Goal: Task Accomplishment & Management: Use online tool/utility

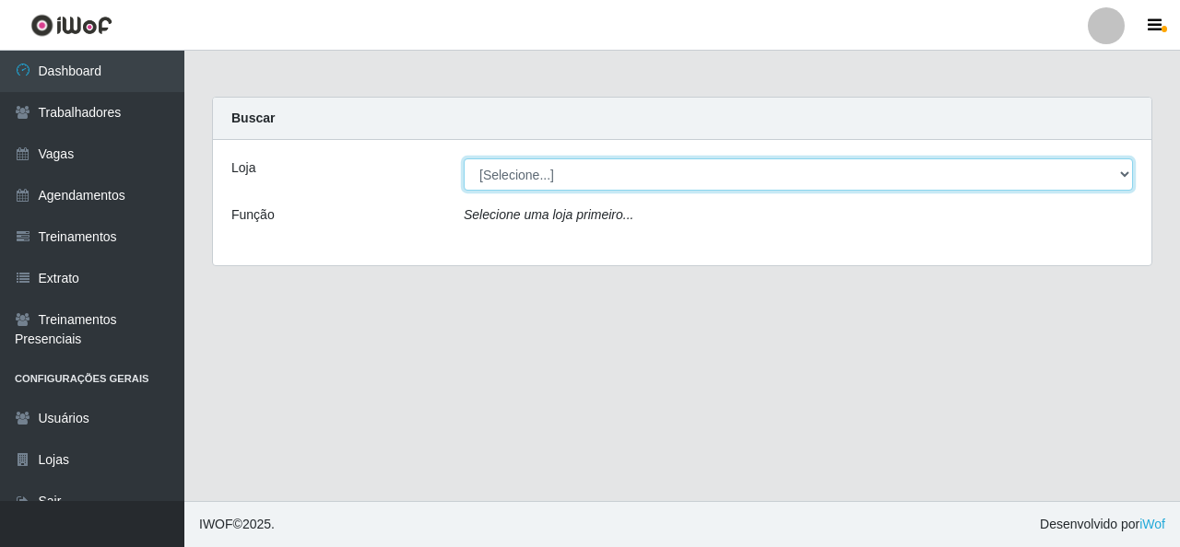
click at [1126, 174] on select "[Selecione...] Rede Econômico - Malvinas Rede Econômico - Prata" at bounding box center [798, 175] width 669 height 32
select select "194"
click at [464, 159] on select "[Selecione...] Rede Econômico - Malvinas Rede Econômico - Prata" at bounding box center [798, 175] width 669 height 32
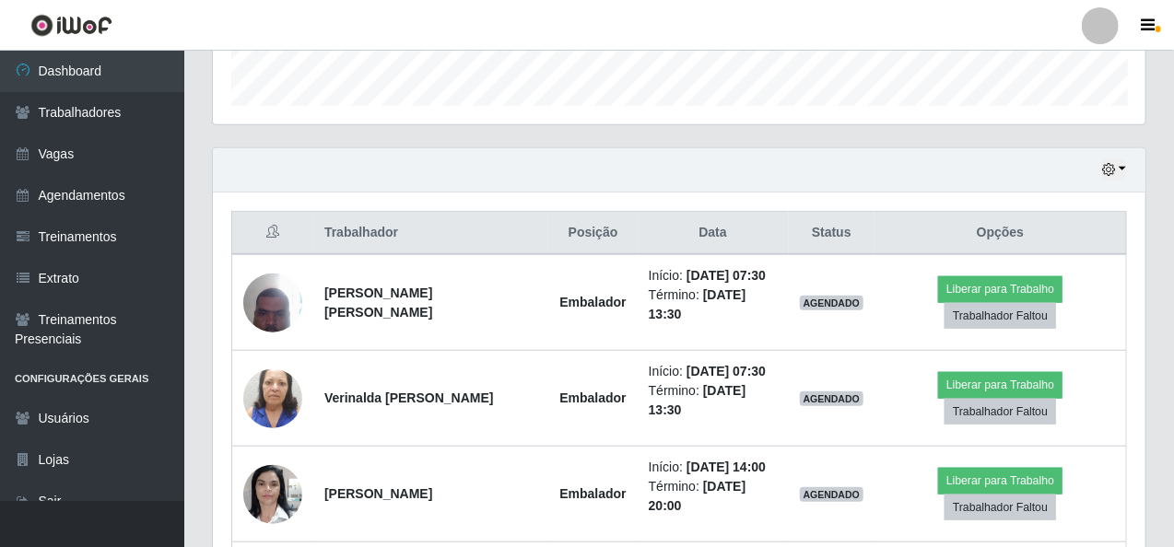
scroll to position [645, 0]
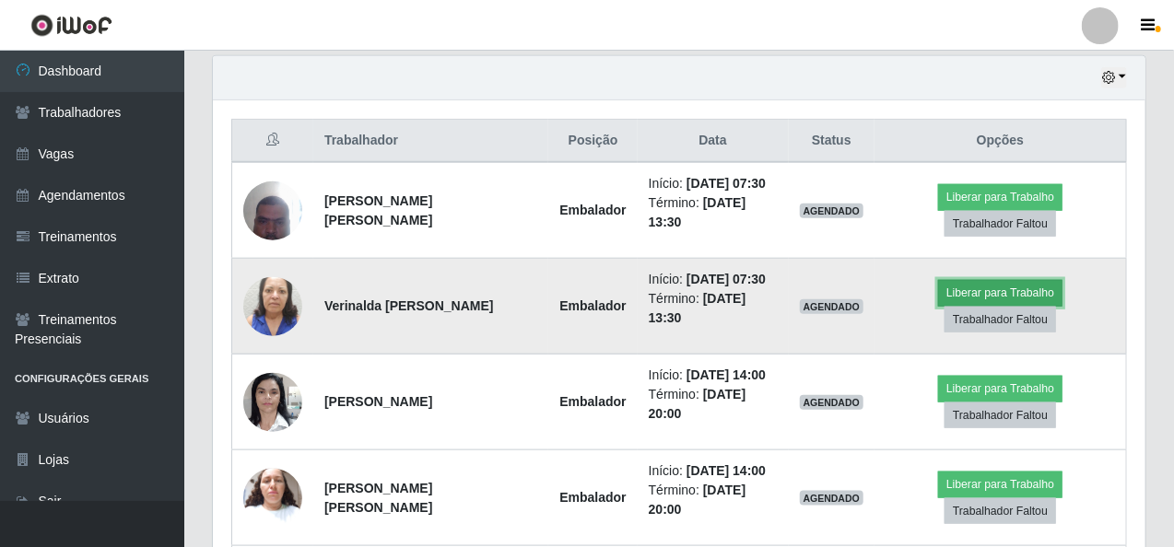
click at [980, 290] on button "Liberar para Trabalho" at bounding box center [1000, 293] width 124 height 26
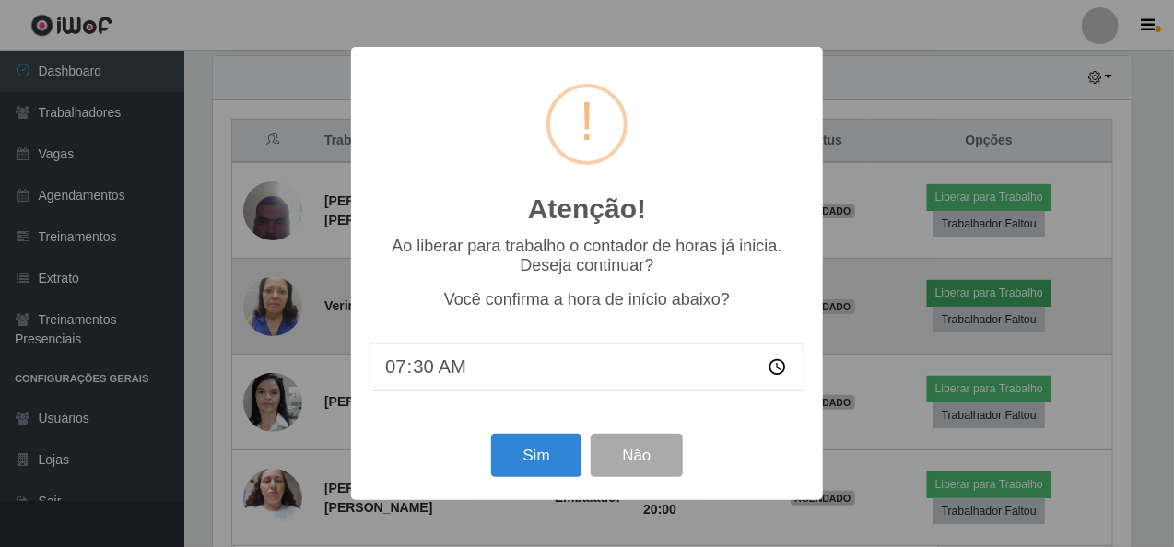
scroll to position [382, 925]
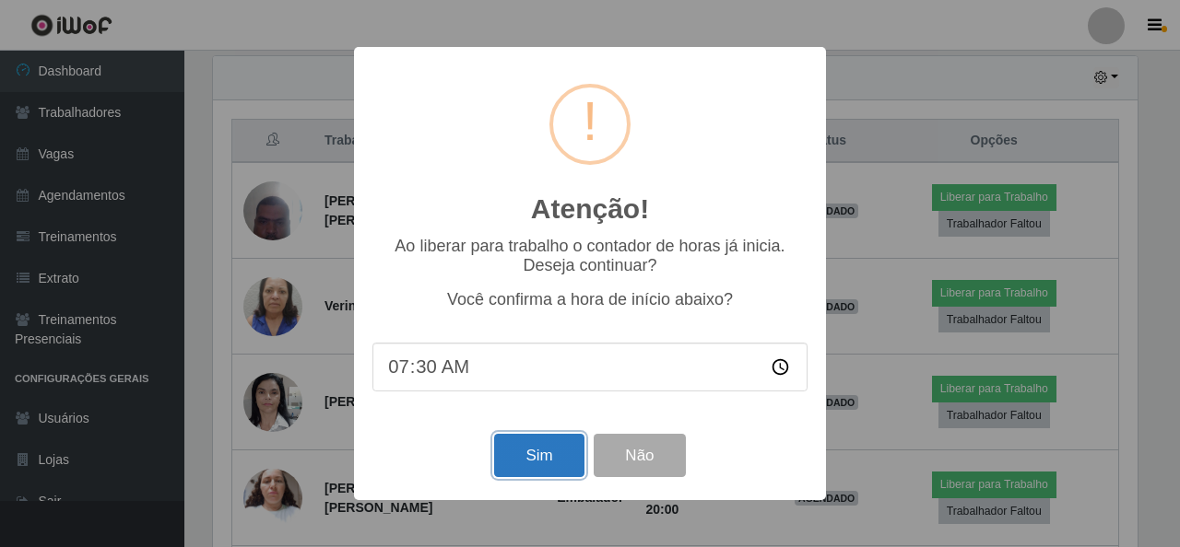
click at [553, 467] on button "Sim" at bounding box center [538, 455] width 89 height 43
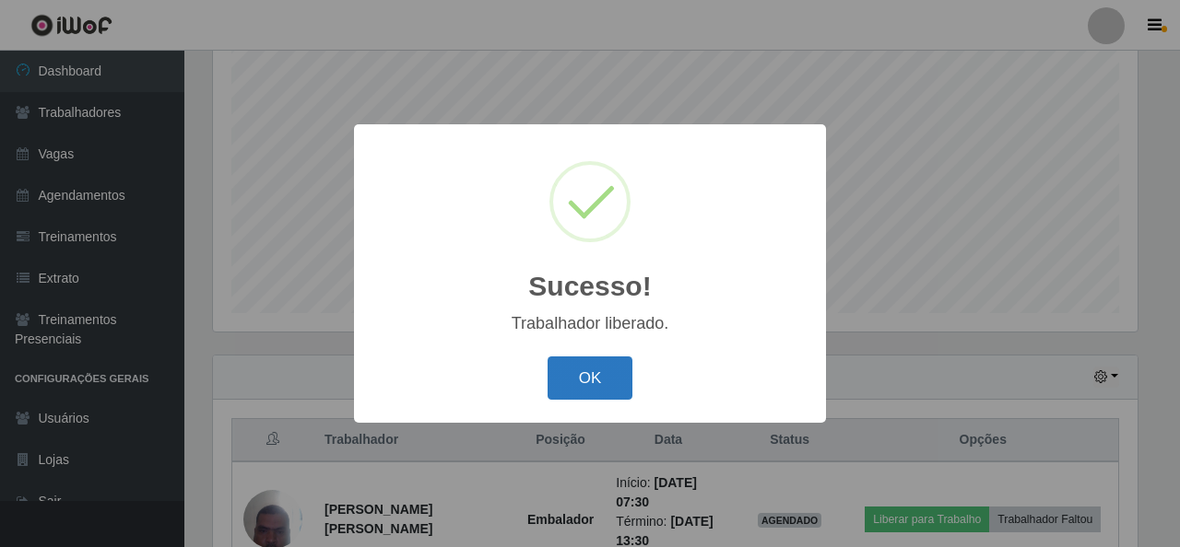
click at [609, 391] on button "OK" at bounding box center [590, 378] width 86 height 43
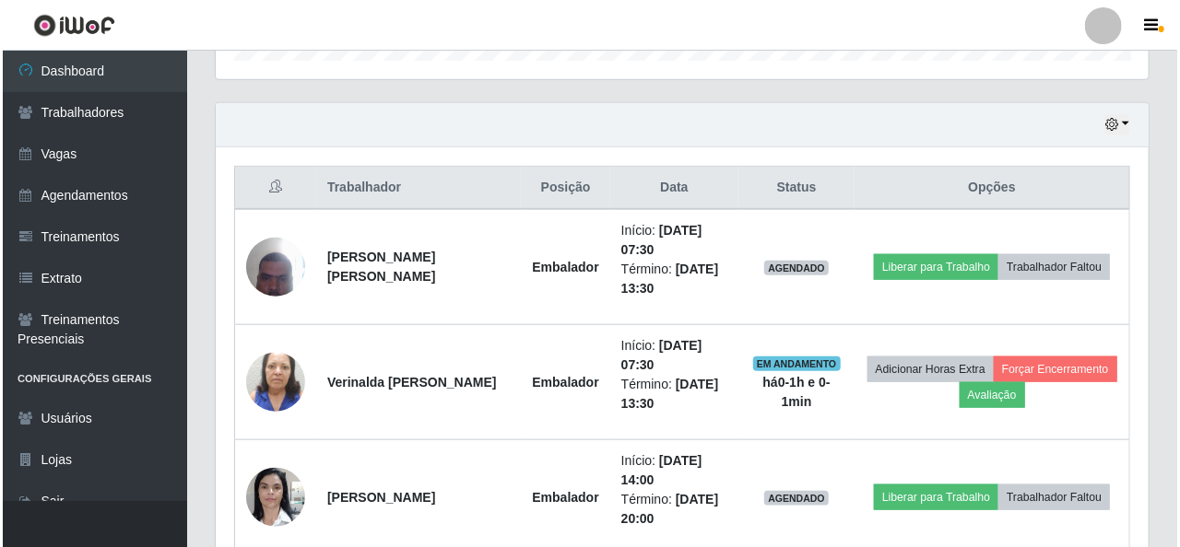
scroll to position [622, 0]
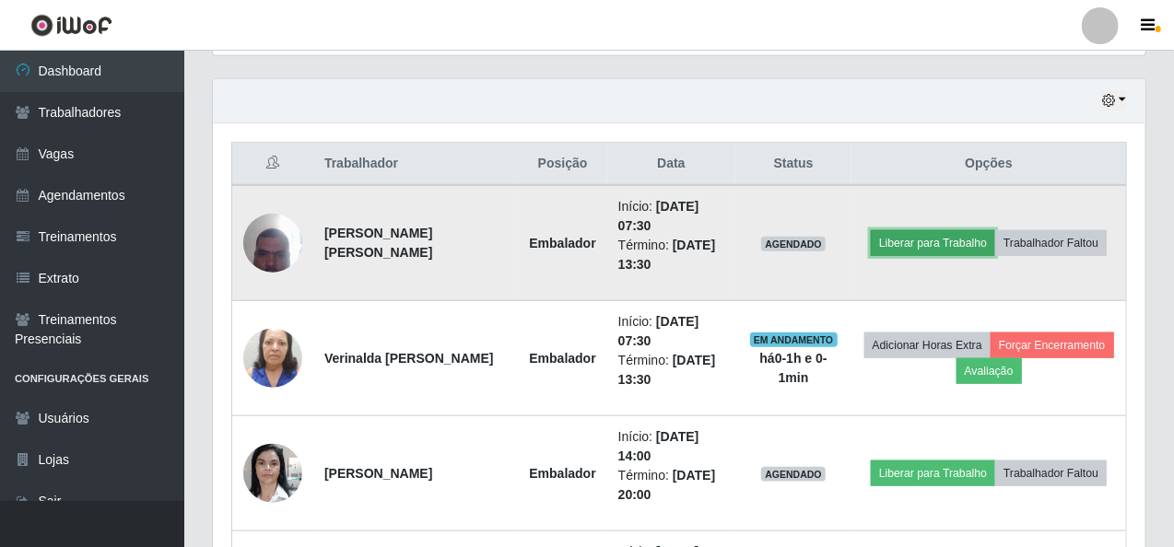
click at [917, 244] on button "Liberar para Trabalho" at bounding box center [933, 243] width 124 height 26
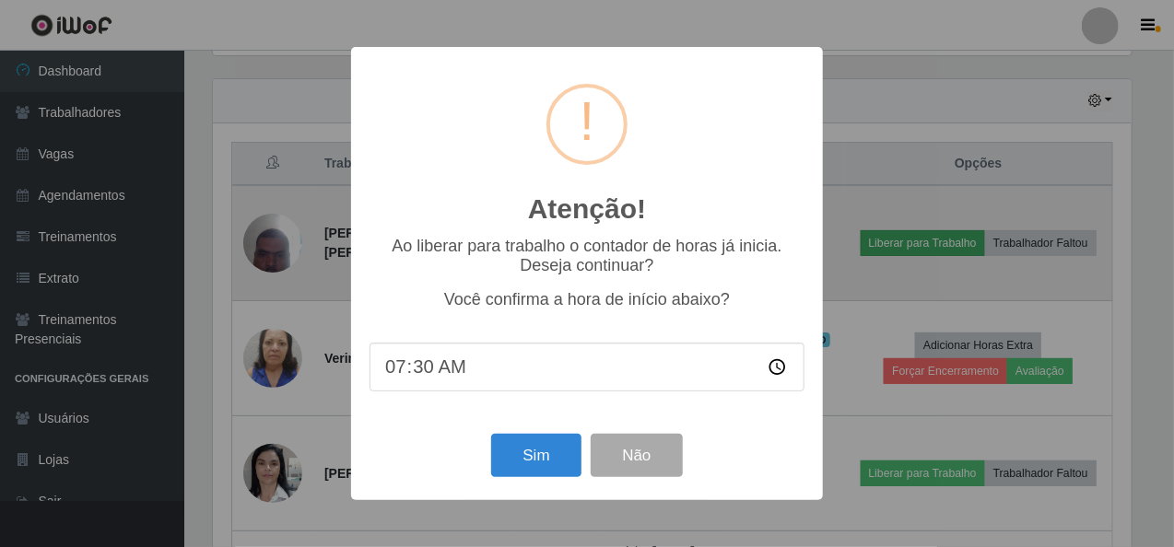
scroll to position [382, 925]
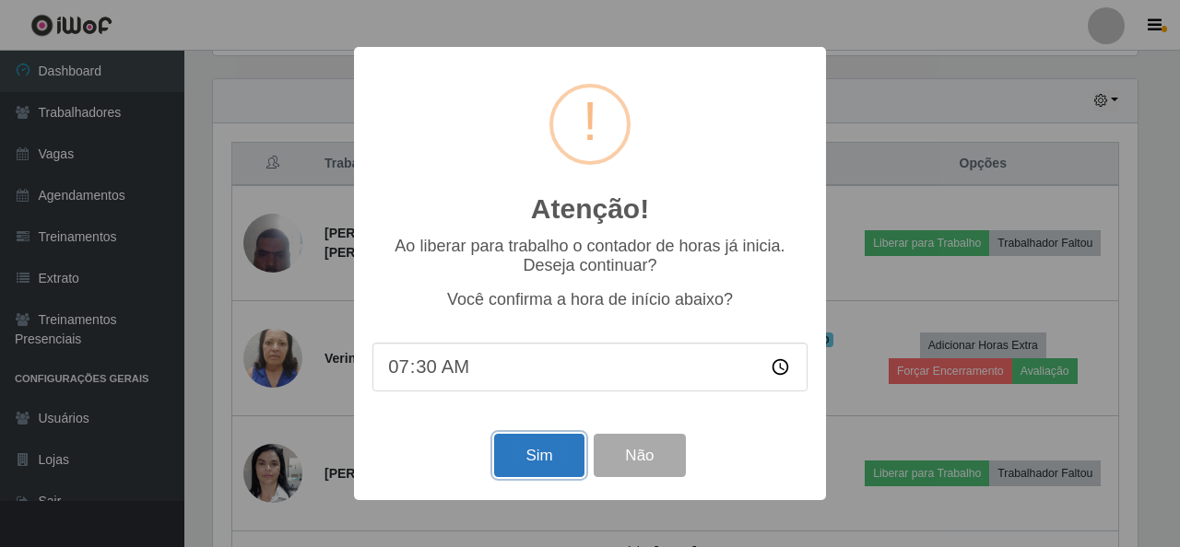
click at [535, 464] on button "Sim" at bounding box center [538, 455] width 89 height 43
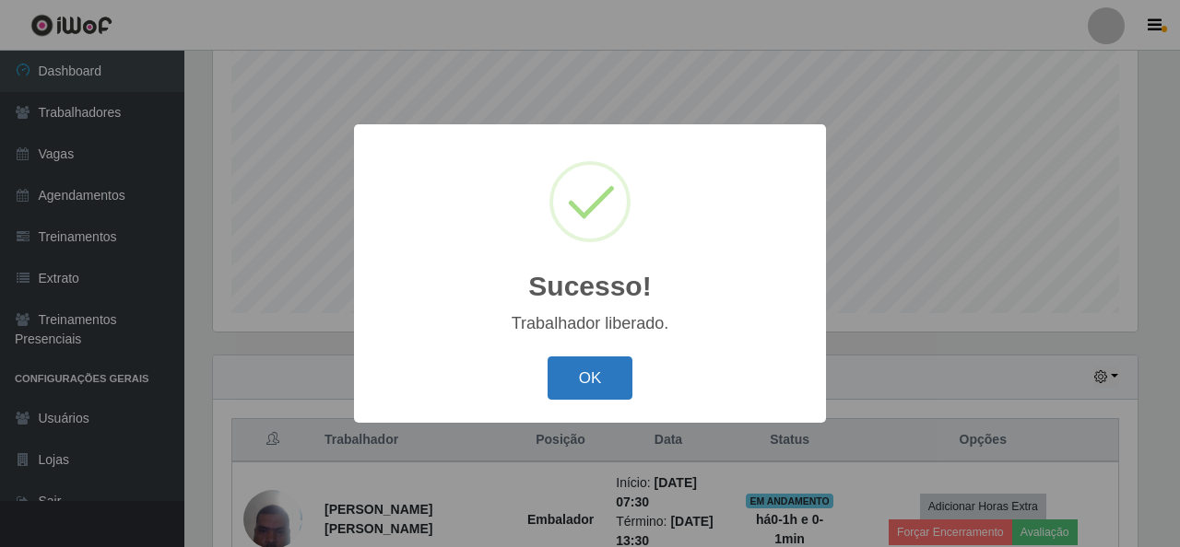
click at [587, 381] on button "OK" at bounding box center [590, 378] width 86 height 43
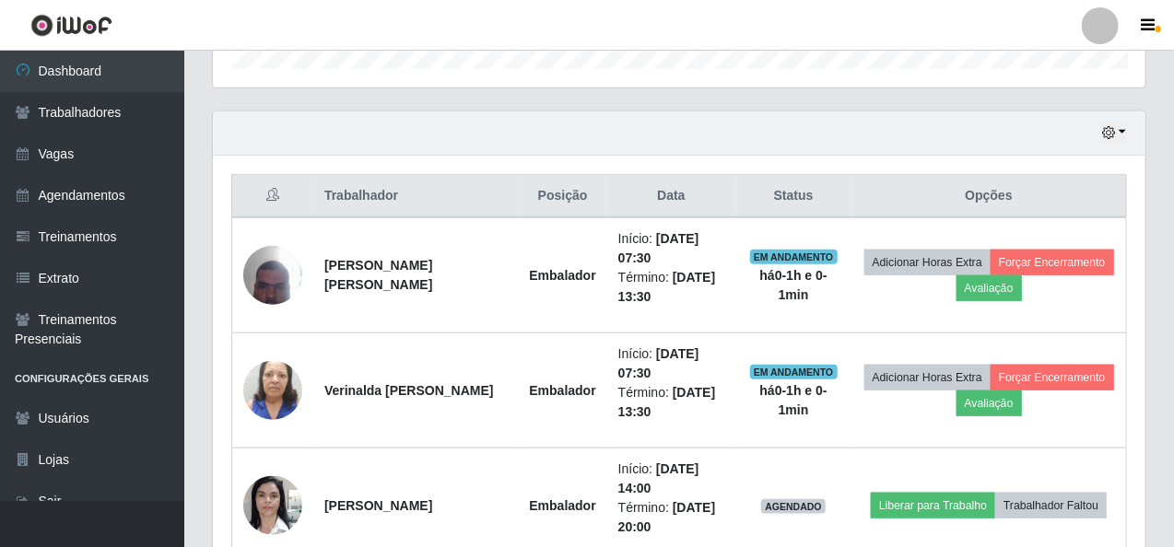
scroll to position [622, 0]
